Goal: Information Seeking & Learning: Learn about a topic

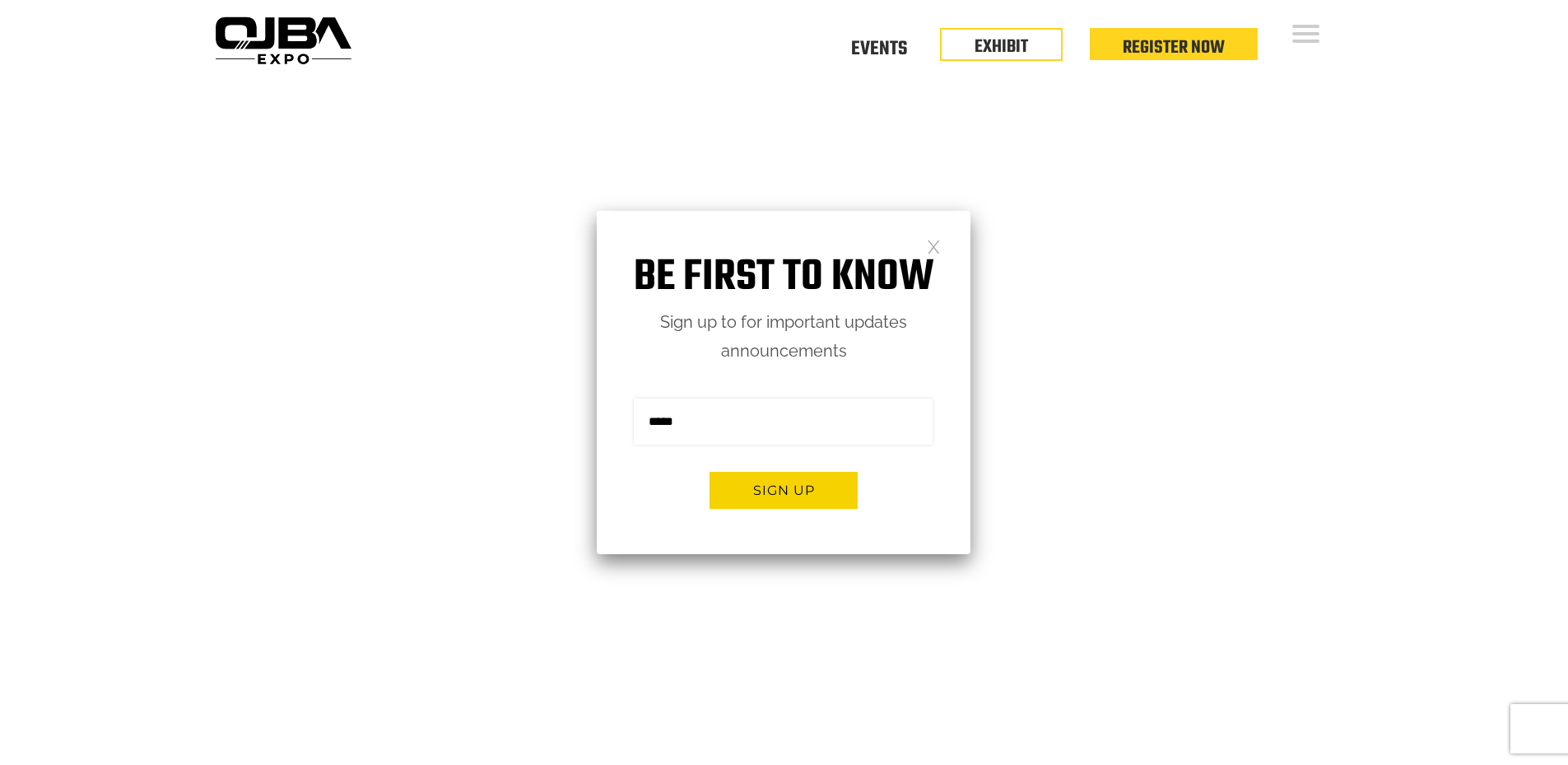
click at [931, 244] on link at bounding box center [934, 246] width 14 height 14
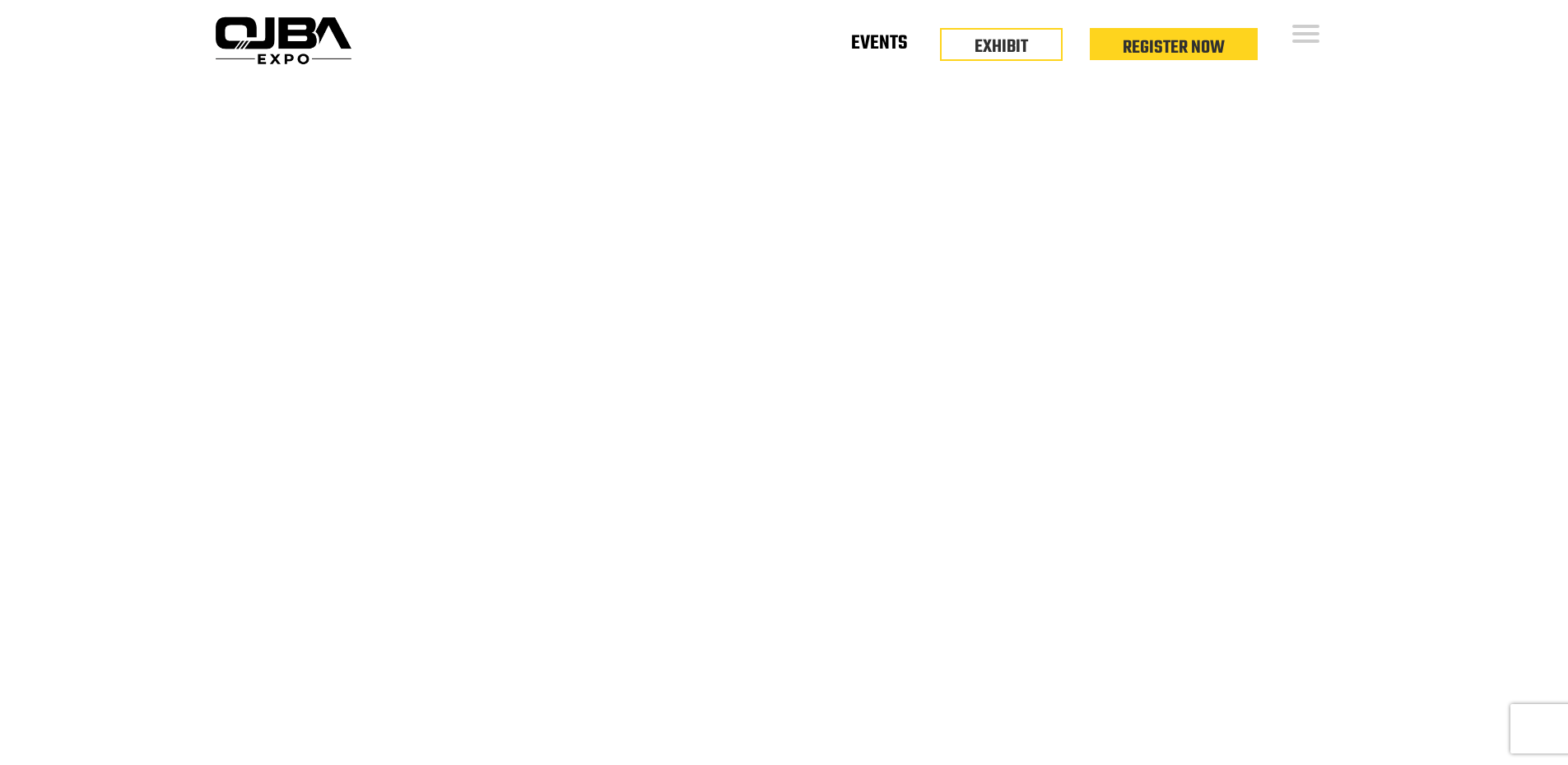
click at [883, 46] on link "Events" at bounding box center [879, 46] width 56 height 6
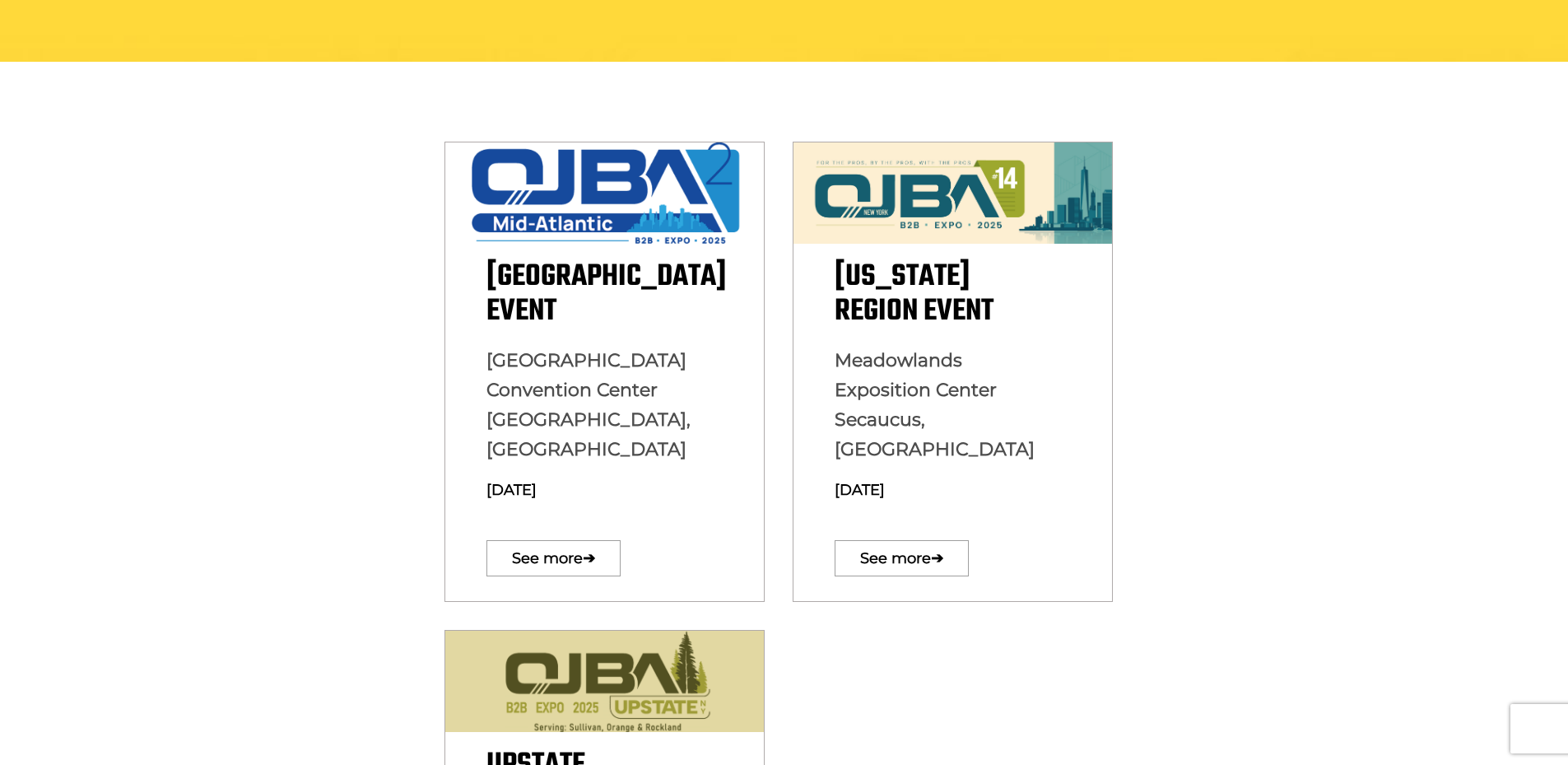
scroll to position [329, 0]
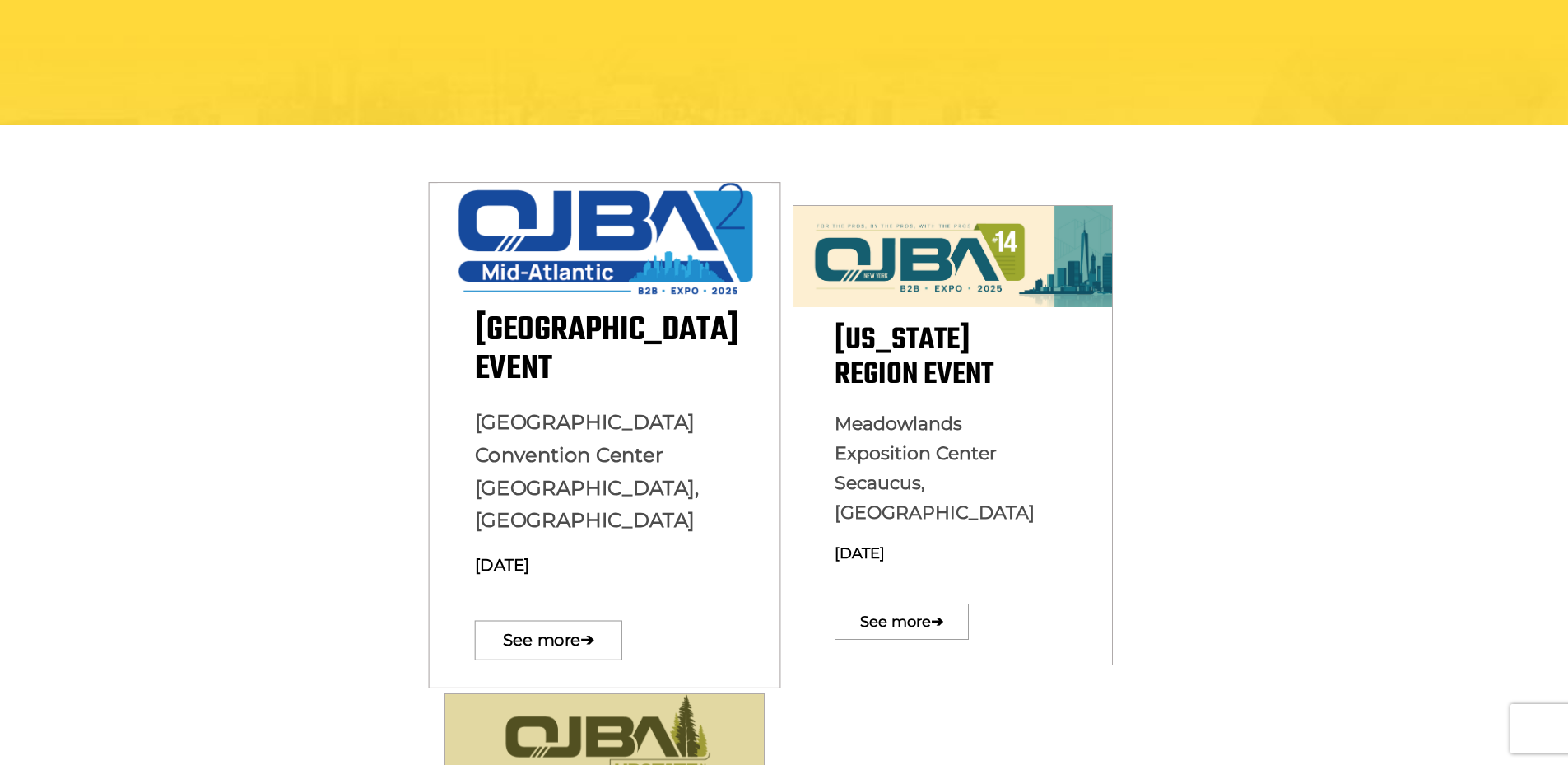
click at [553, 350] on span "[GEOGRAPHIC_DATA] Event" at bounding box center [606, 350] width 264 height 90
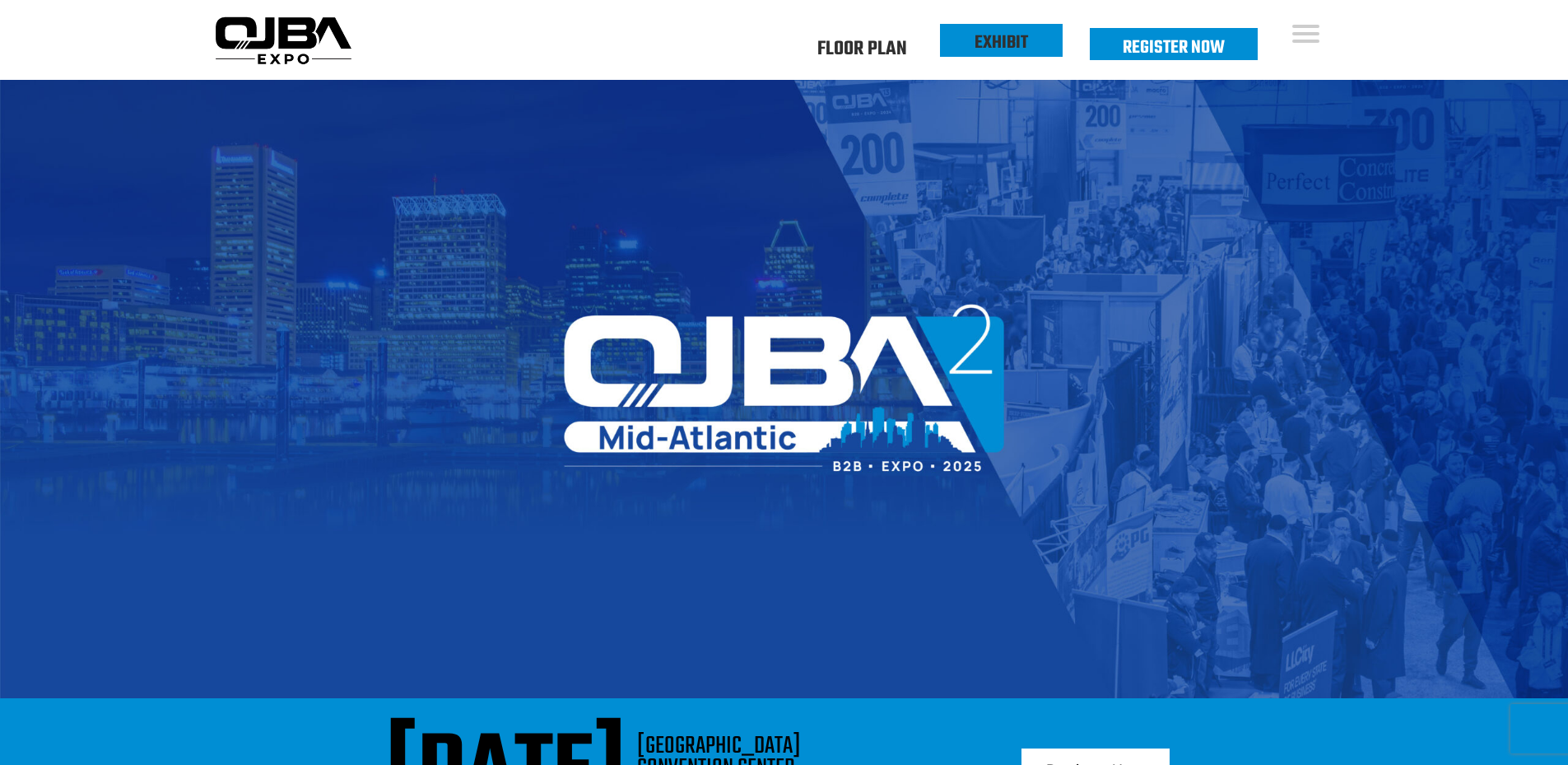
click at [972, 30] on li "EXHIBIT" at bounding box center [1001, 41] width 123 height 33
click at [976, 40] on link "EXHIBIT" at bounding box center [1001, 43] width 53 height 28
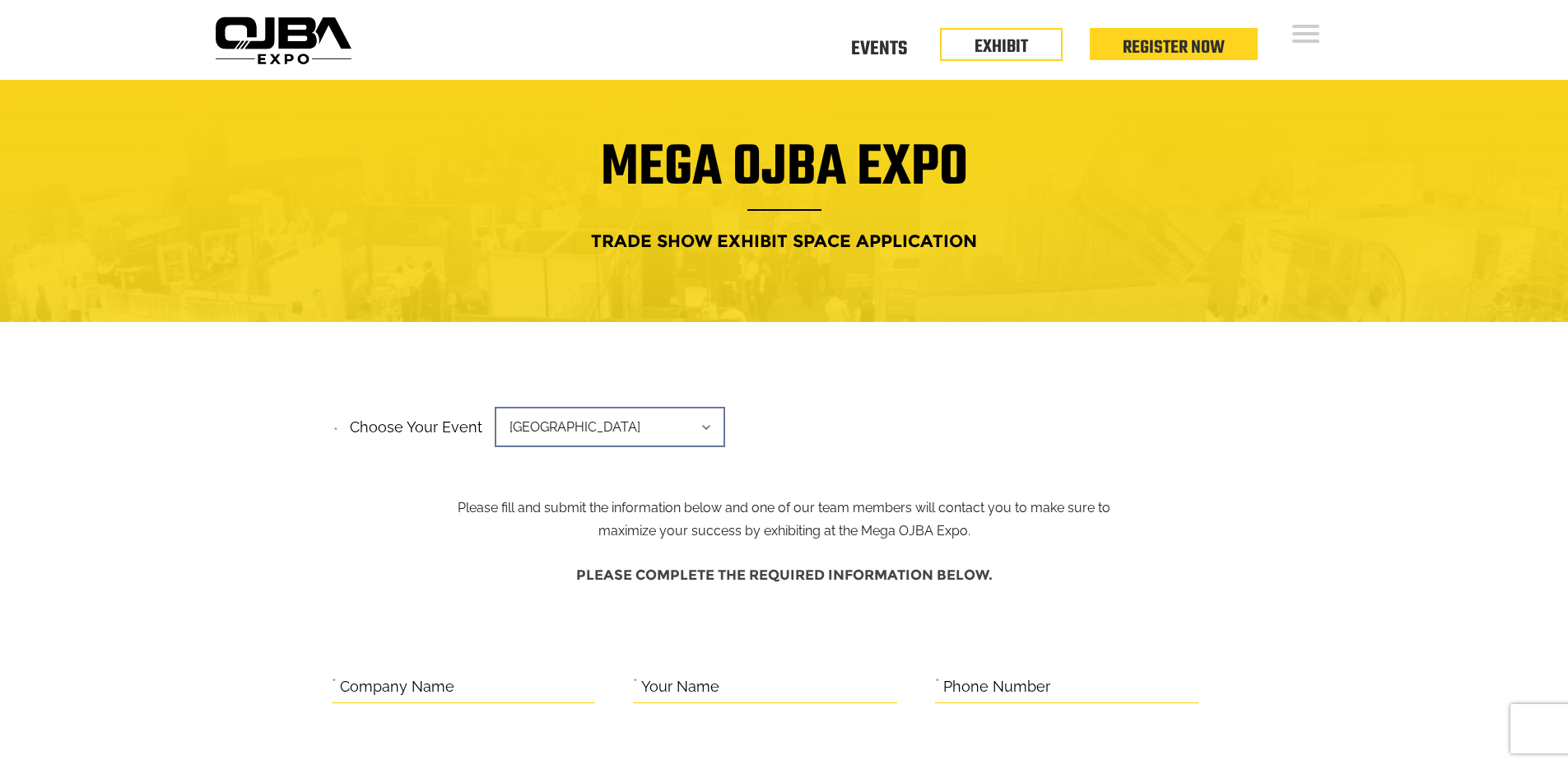
click at [853, 172] on h1 "Mega OJBA Expo" at bounding box center [784, 178] width 1128 height 66
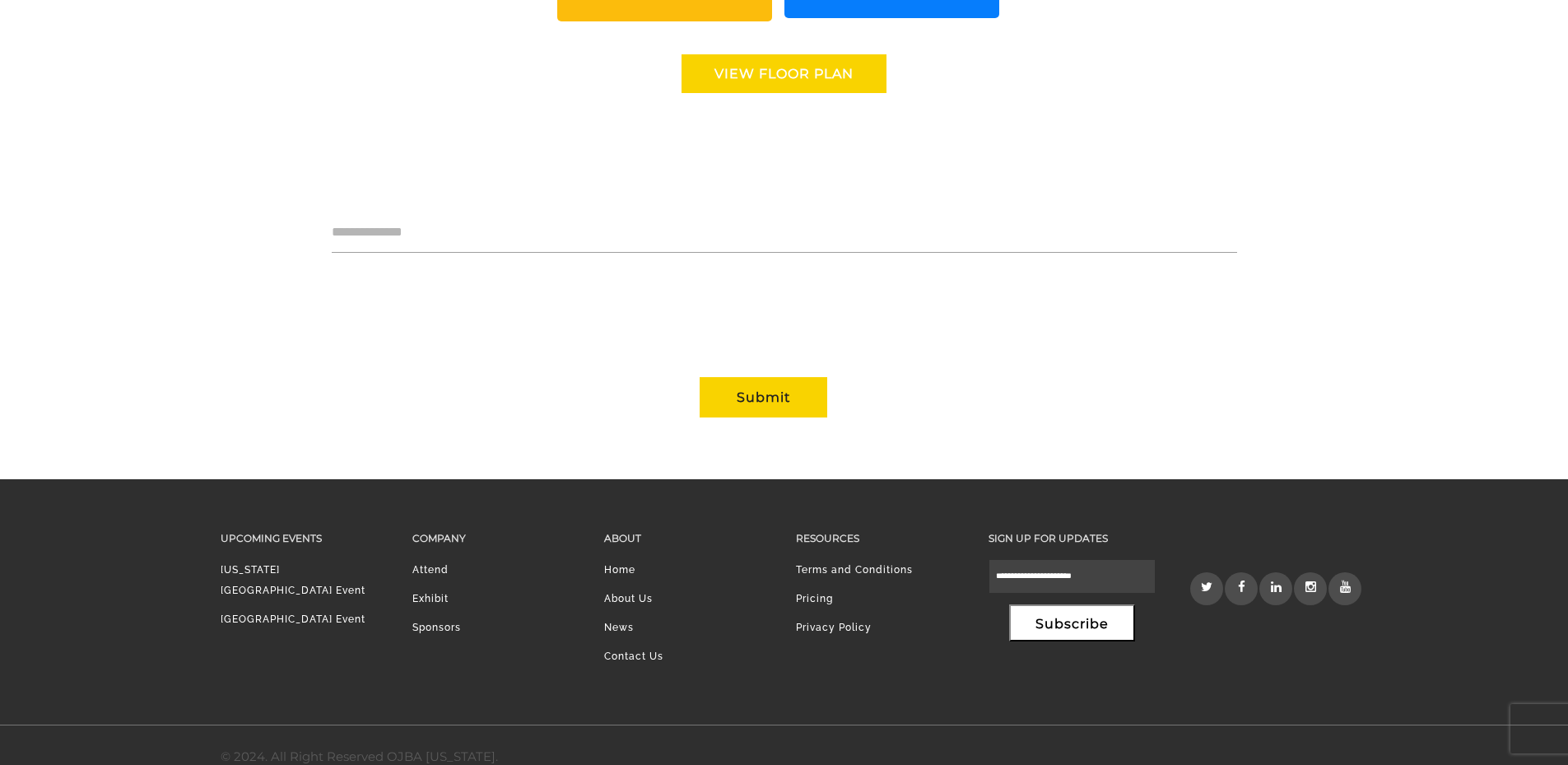
scroll to position [1545, 0]
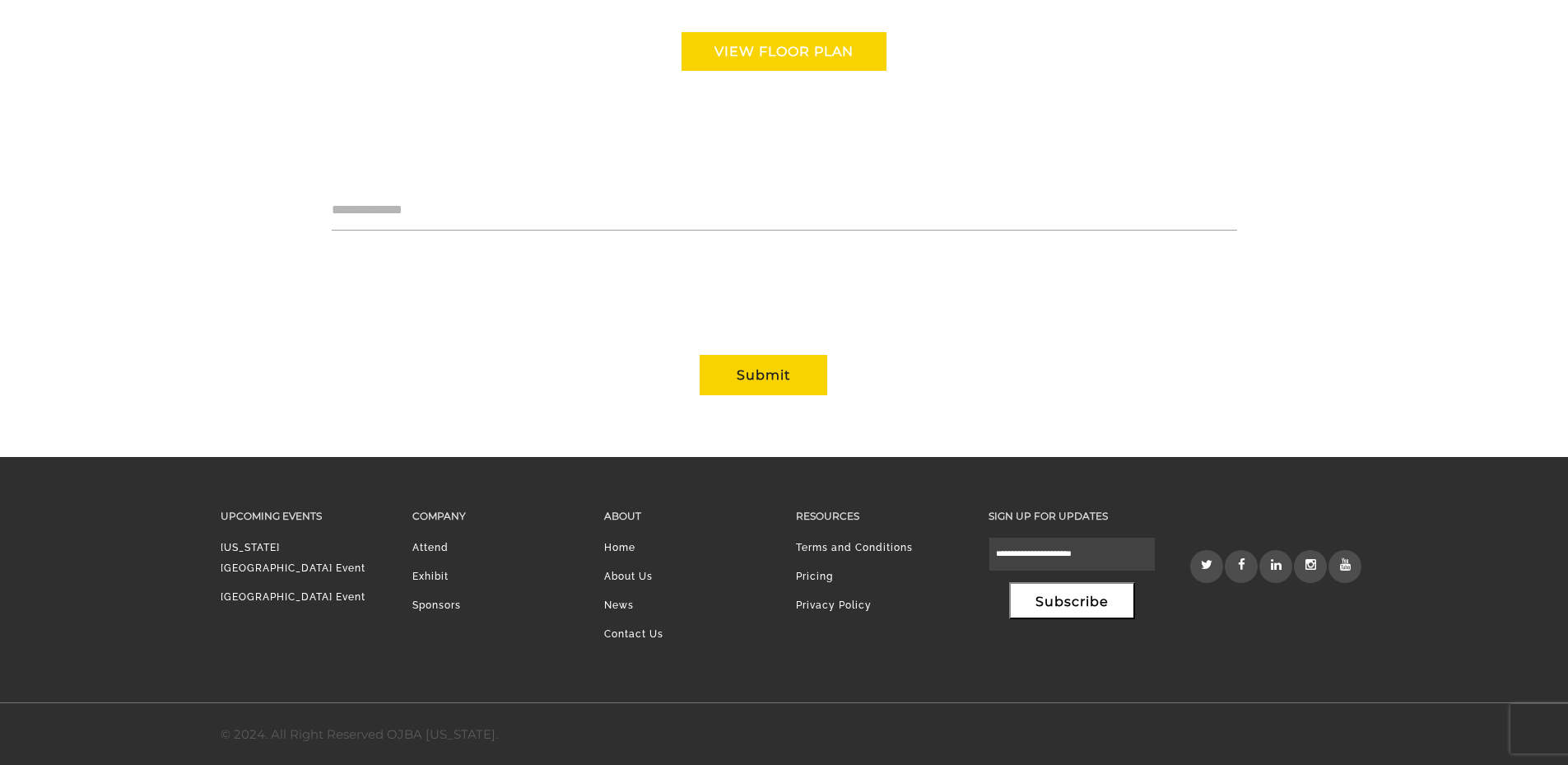
click at [435, 609] on link "Sponsors" at bounding box center [437, 605] width 48 height 12
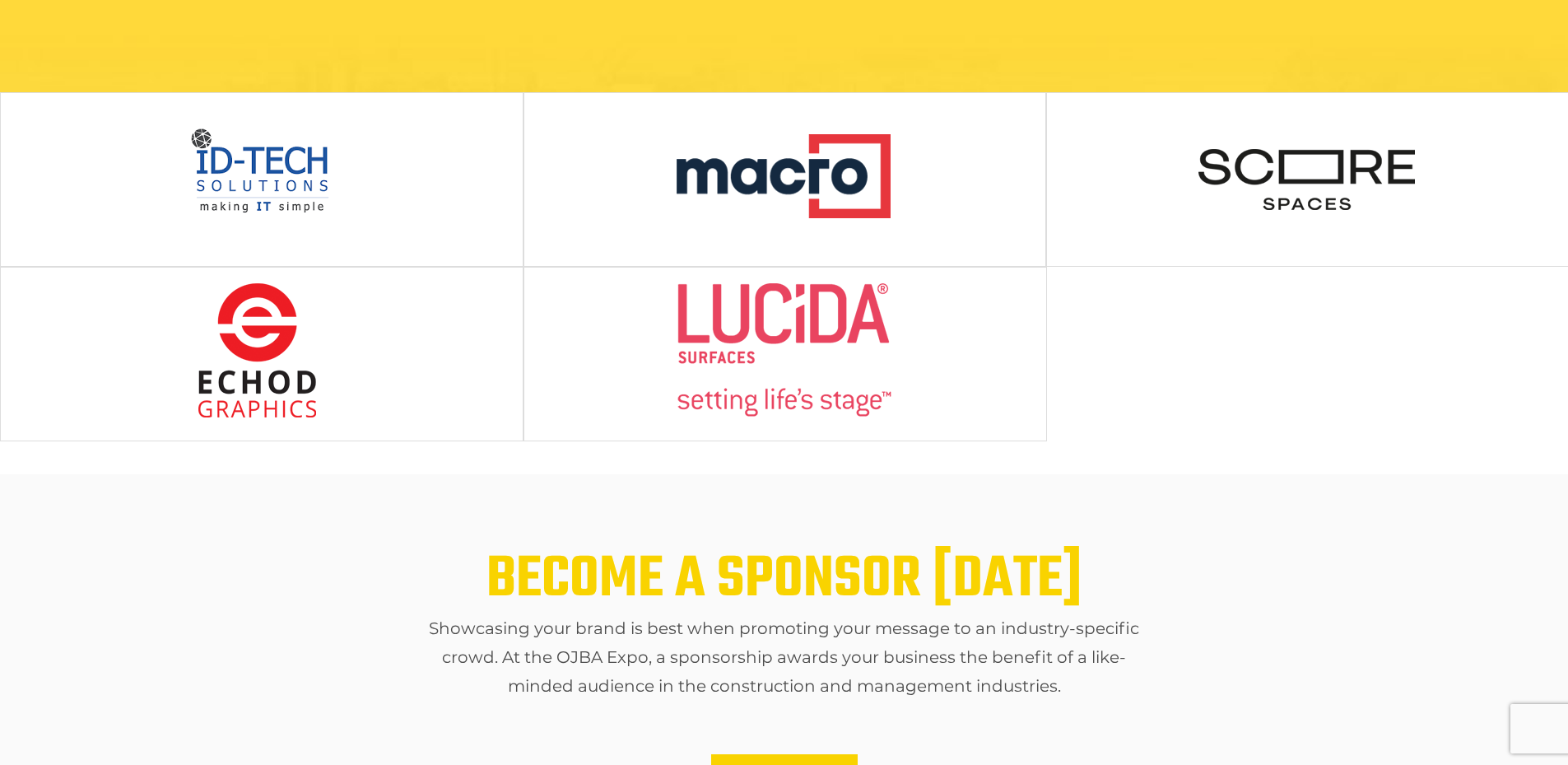
scroll to position [412, 0]
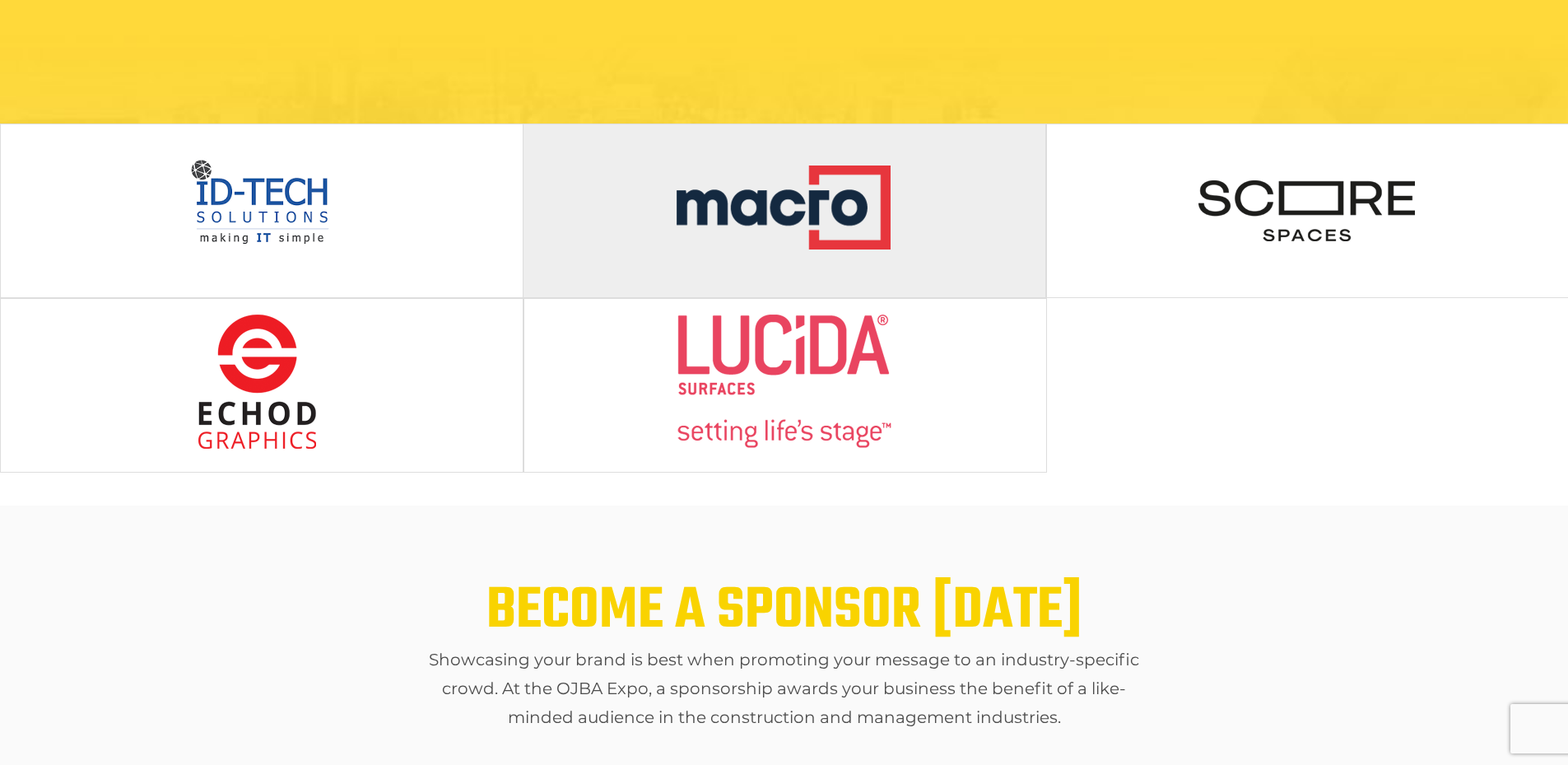
click at [847, 207] on img at bounding box center [784, 207] width 219 height 136
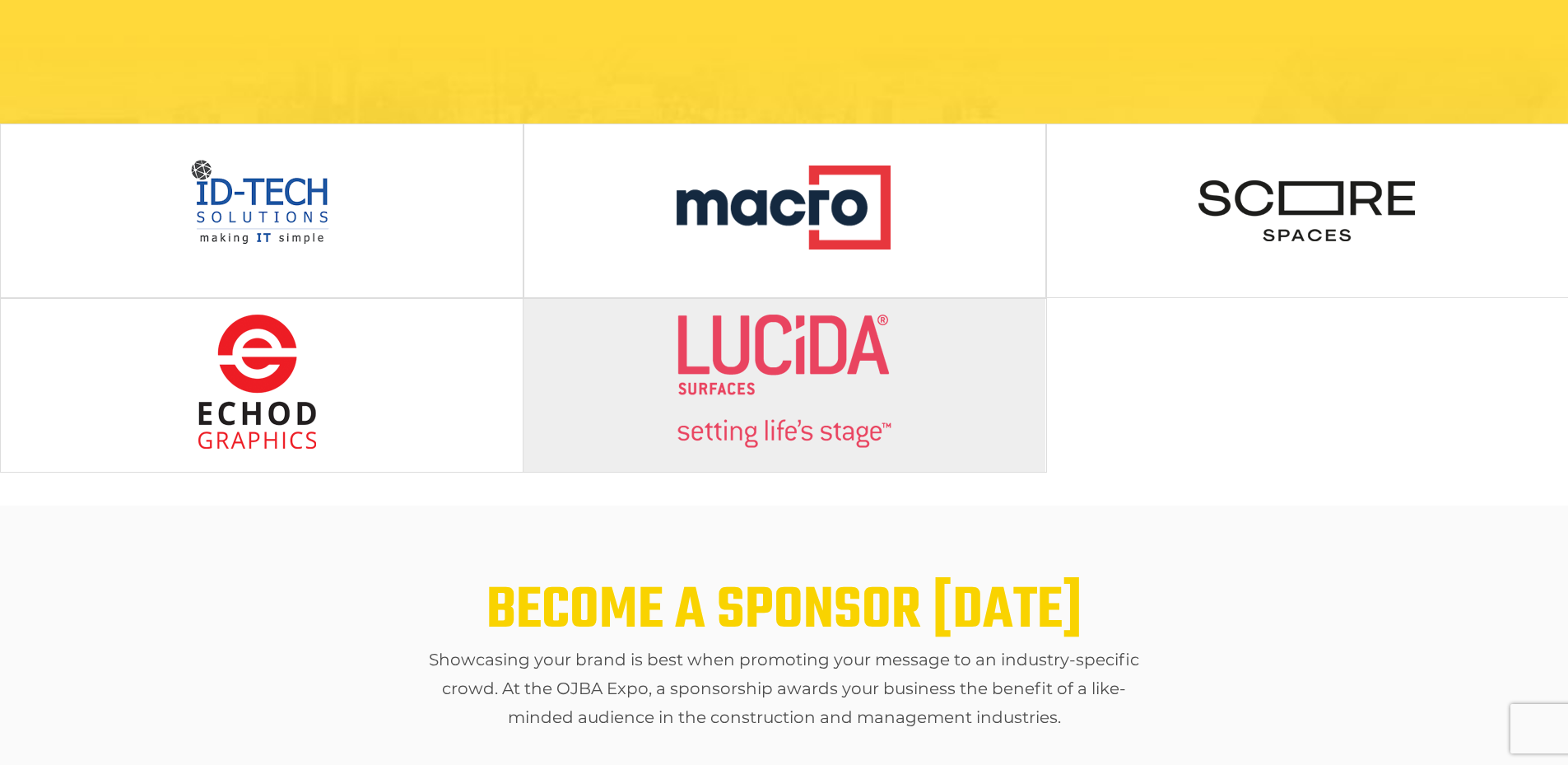
click at [780, 383] on img at bounding box center [784, 382] width 219 height 136
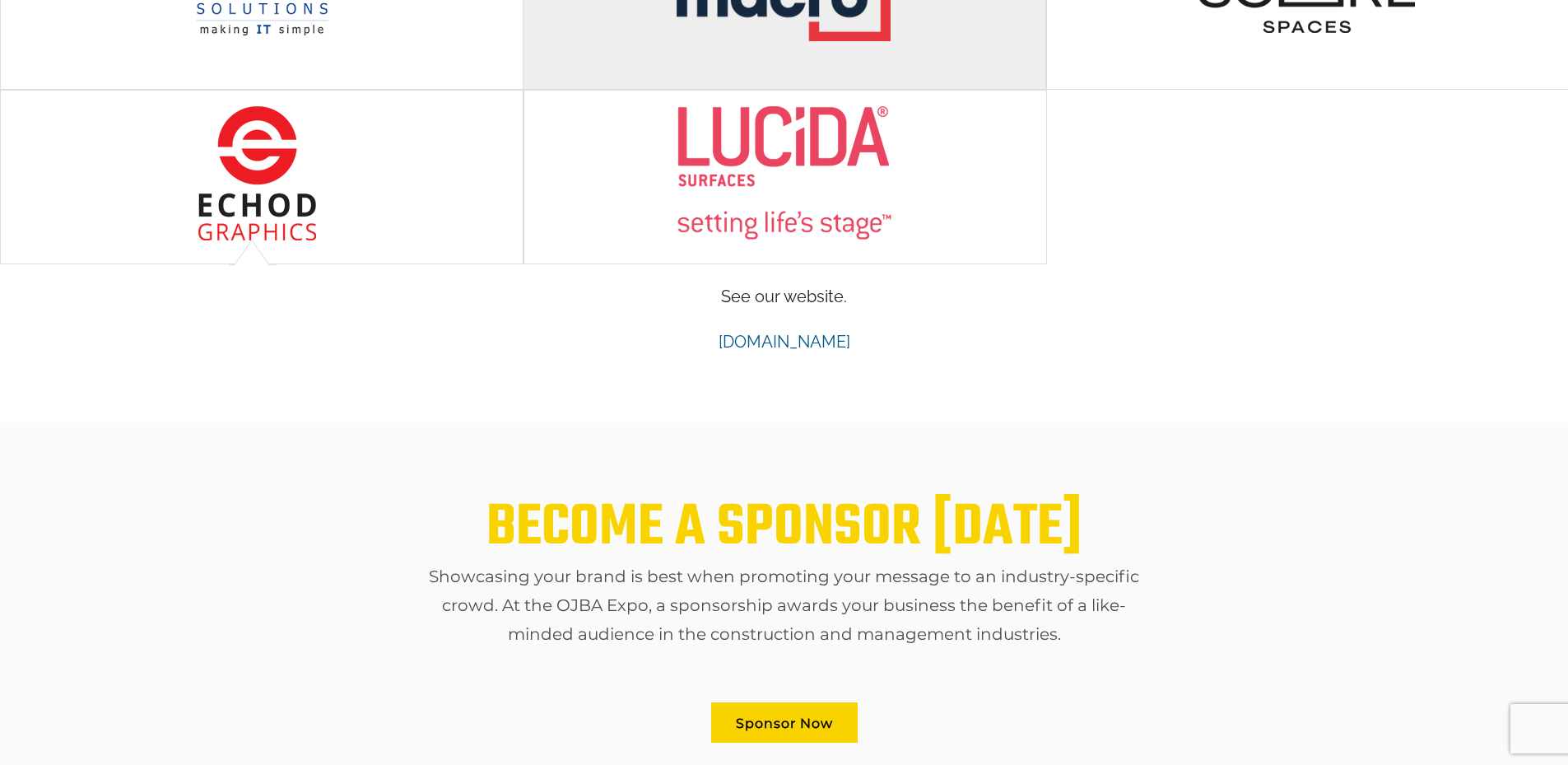
scroll to position [741, 0]
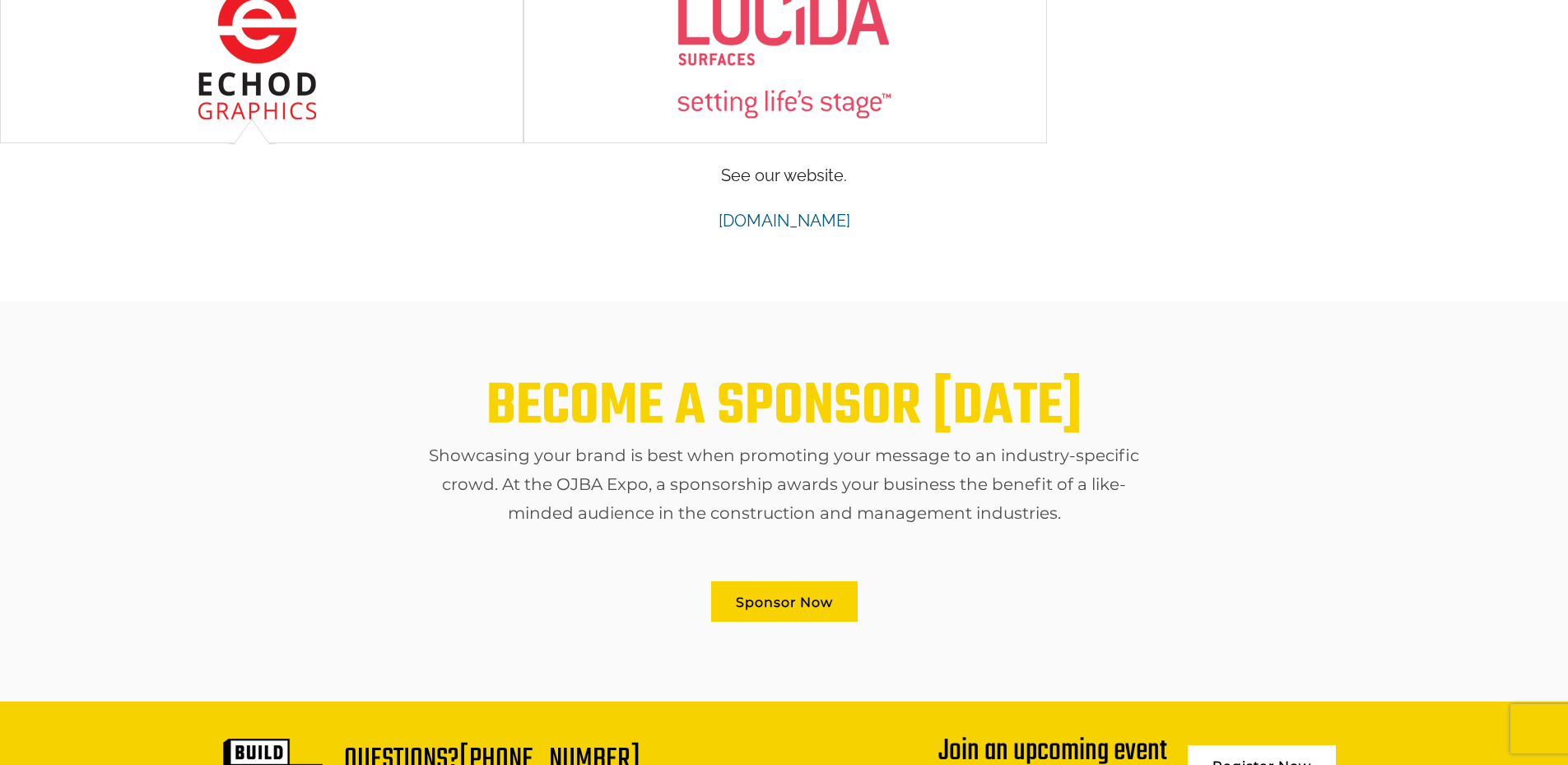
click at [839, 216] on link "www.lucidasurfaces.com" at bounding box center [784, 221] width 132 height 19
